Goal: Check status: Check status

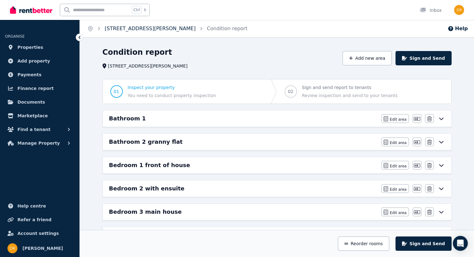
click at [147, 29] on link "[STREET_ADDRESS][PERSON_NAME]" at bounding box center [150, 29] width 91 height 6
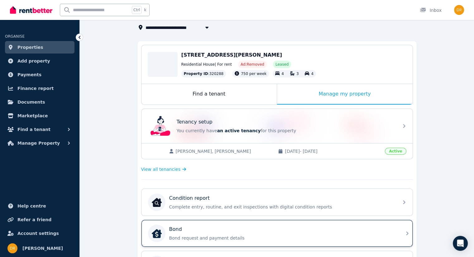
scroll to position [62, 0]
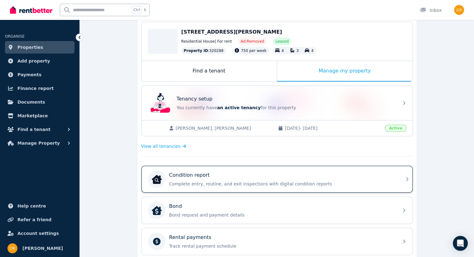
click at [258, 186] on div "Condition report Complete entry, routine, and exit inspections with digital con…" at bounding box center [271, 179] width 247 height 17
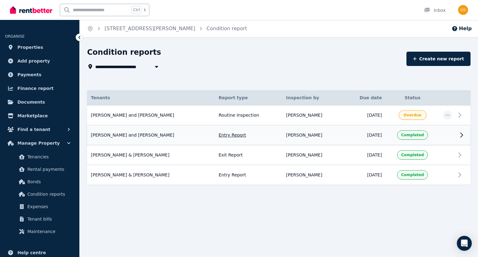
click at [459, 137] on icon at bounding box center [461, 134] width 7 height 7
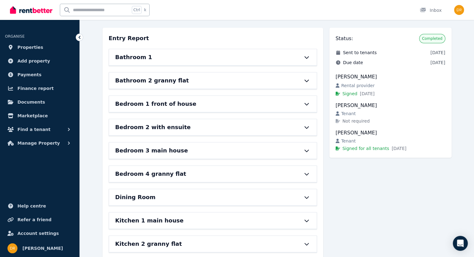
scroll to position [62, 0]
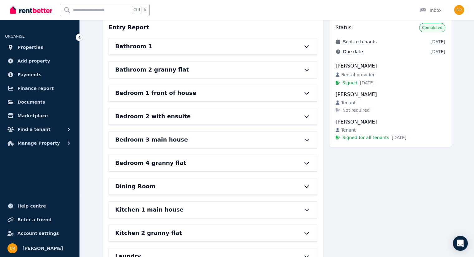
click at [303, 139] on icon at bounding box center [306, 139] width 7 height 5
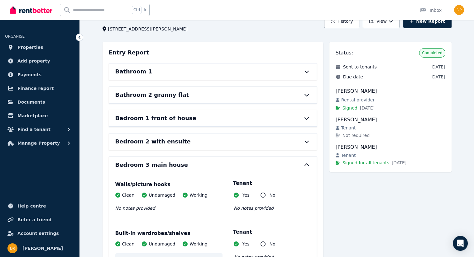
scroll to position [0, 0]
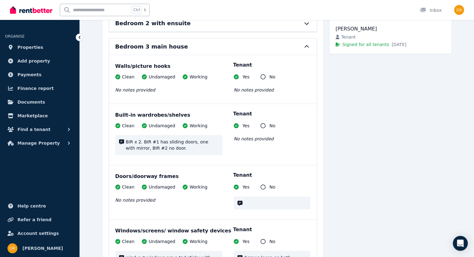
scroll to position [156, 0]
click at [305, 44] on icon at bounding box center [306, 46] width 7 height 5
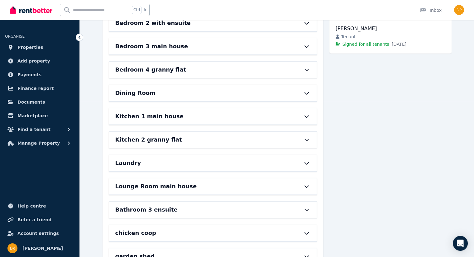
click at [273, 92] on div "Dining Room" at bounding box center [203, 93] width 177 height 9
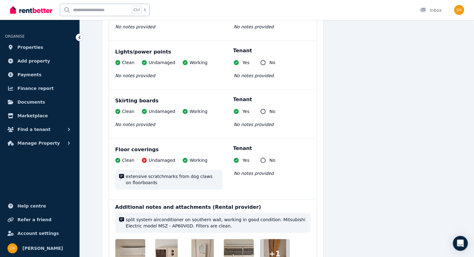
scroll to position [623, 0]
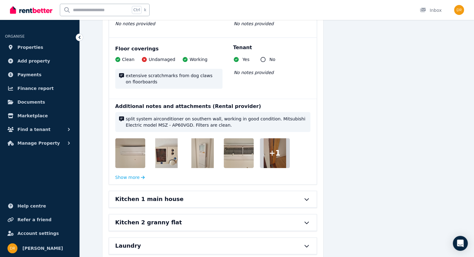
click at [168, 151] on img at bounding box center [166, 153] width 22 height 30
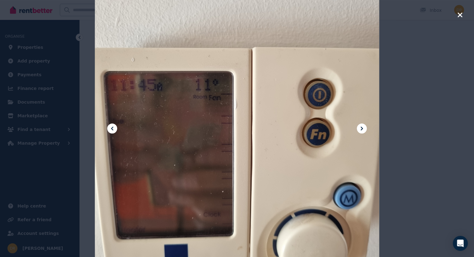
scroll to position [716, 0]
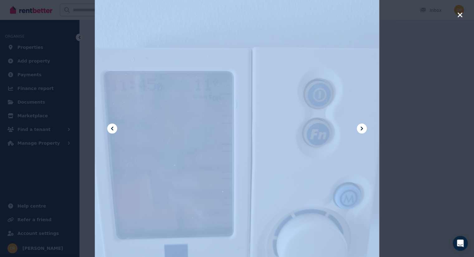
drag, startPoint x: 381, startPoint y: 188, endPoint x: 383, endPoint y: 135, distance: 53.0
click at [383, 135] on div at bounding box center [237, 128] width 474 height 257
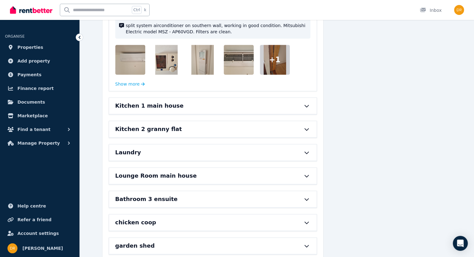
click at [166, 63] on img at bounding box center [166, 60] width 22 height 30
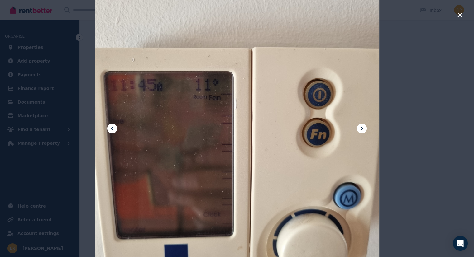
scroll to position [665, 0]
